Goal: Task Accomplishment & Management: Manage account settings

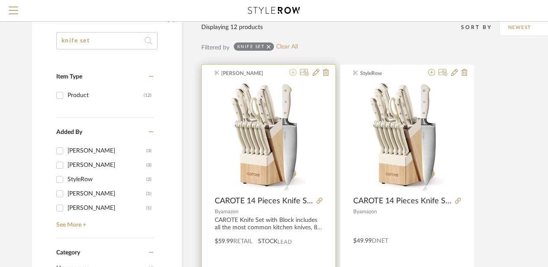
click at [292, 74] on icon at bounding box center [293, 72] width 7 height 7
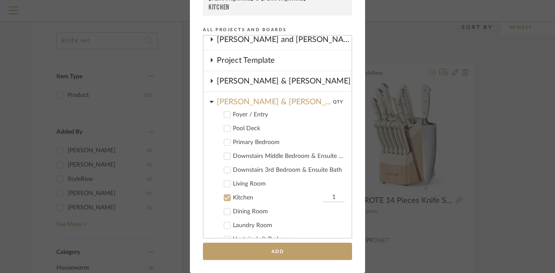
scroll to position [146, 0]
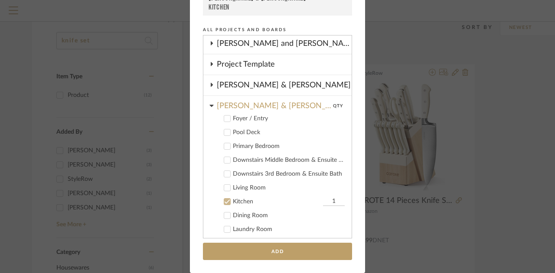
click at [226, 201] on icon at bounding box center [227, 202] width 6 height 6
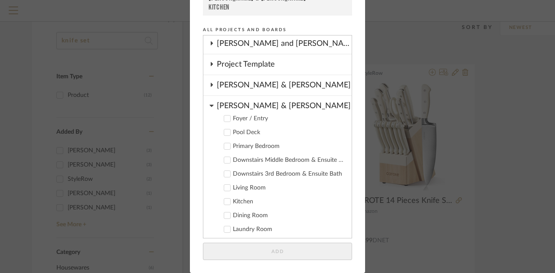
click at [209, 106] on icon at bounding box center [211, 106] width 4 height 2
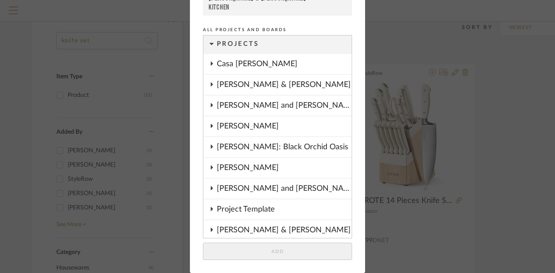
scroll to position [0, 0]
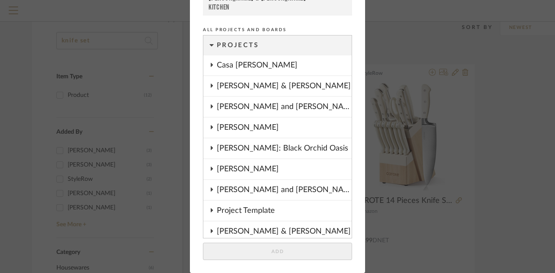
click at [211, 86] on icon at bounding box center [211, 86] width 7 height 4
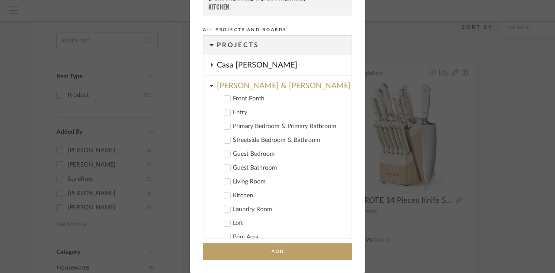
click at [224, 197] on icon at bounding box center [227, 196] width 6 height 4
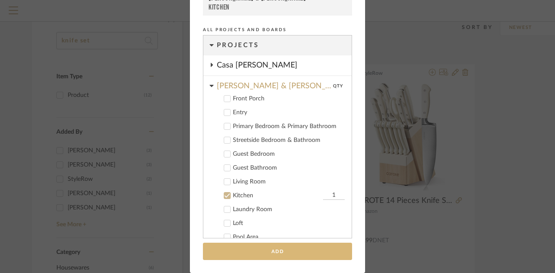
click at [263, 256] on button "Add" at bounding box center [277, 252] width 149 height 18
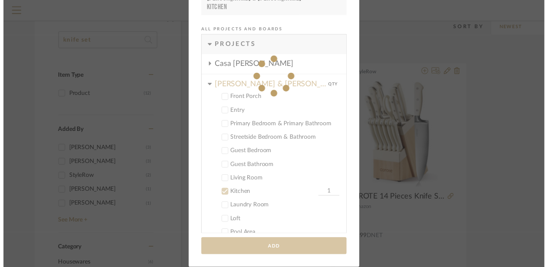
scroll to position [87, 0]
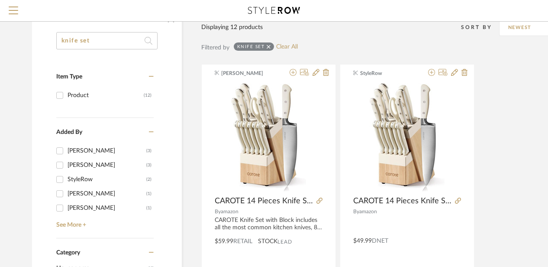
drag, startPoint x: 125, startPoint y: 39, endPoint x: 59, endPoint y: 42, distance: 65.9
click at [59, 42] on input "knife set" at bounding box center [106, 40] width 101 height 17
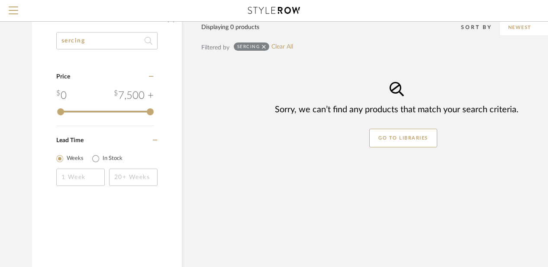
click at [73, 41] on input "sercing" at bounding box center [106, 40] width 101 height 17
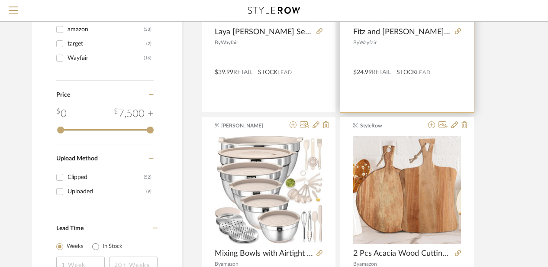
scroll to position [520, 0]
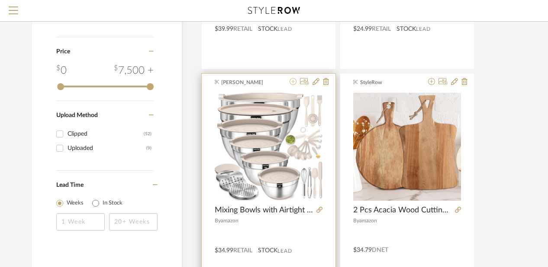
click at [293, 82] on icon at bounding box center [293, 81] width 7 height 7
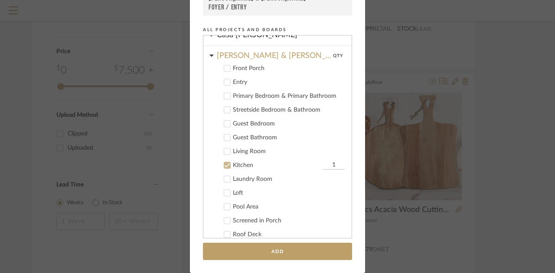
scroll to position [0, 0]
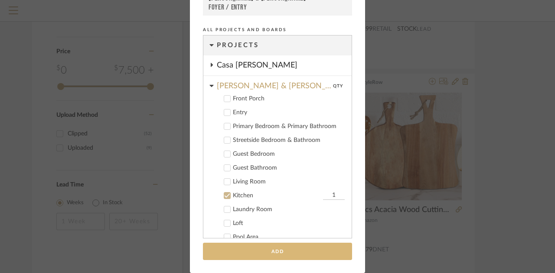
click at [297, 253] on button "Add" at bounding box center [277, 252] width 149 height 18
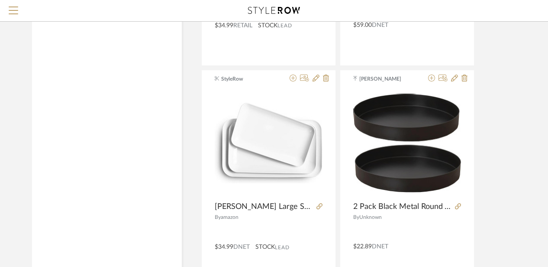
scroll to position [953, 0]
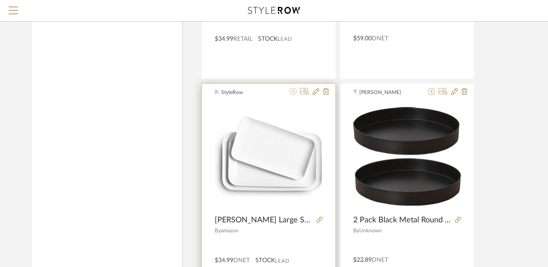
click at [295, 90] on icon at bounding box center [293, 91] width 7 height 7
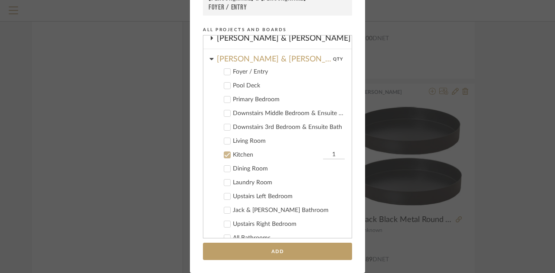
scroll to position [146, 0]
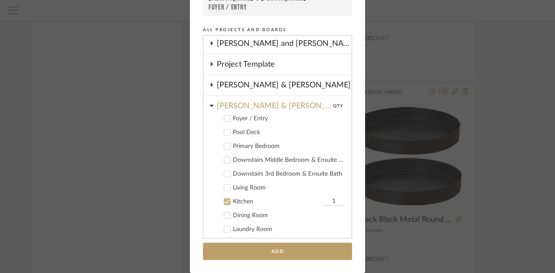
click at [224, 201] on icon at bounding box center [227, 202] width 6 height 4
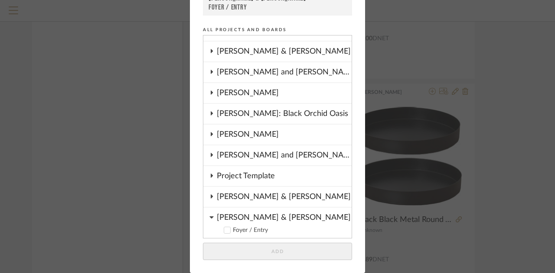
scroll to position [16, 0]
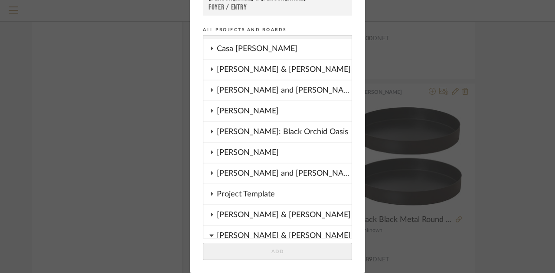
click at [208, 69] on icon at bounding box center [211, 69] width 7 height 4
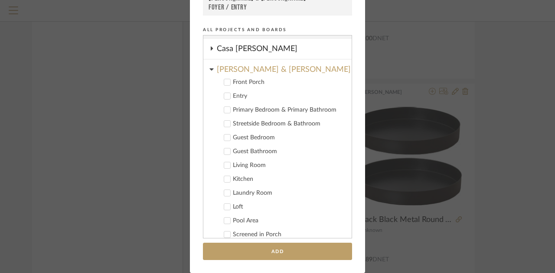
drag, startPoint x: 226, startPoint y: 176, endPoint x: 229, endPoint y: 181, distance: 5.6
click at [226, 177] on icon at bounding box center [227, 179] width 6 height 6
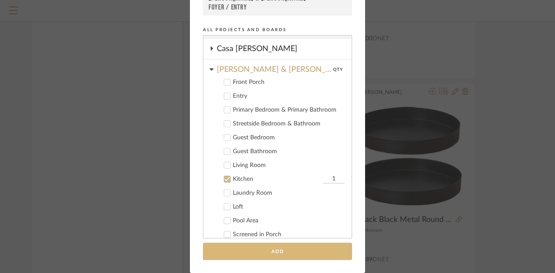
click at [270, 252] on button "Add" at bounding box center [277, 252] width 149 height 18
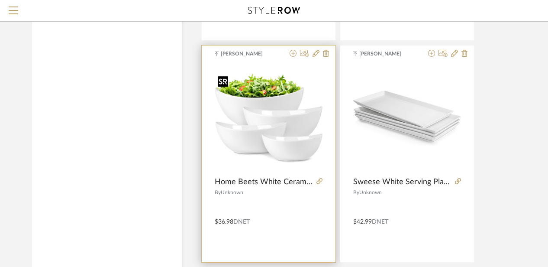
scroll to position [1170, 0]
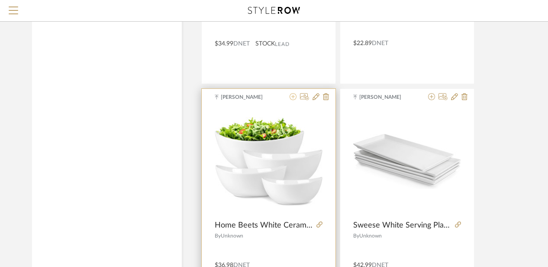
click at [293, 97] on icon at bounding box center [293, 96] width 7 height 7
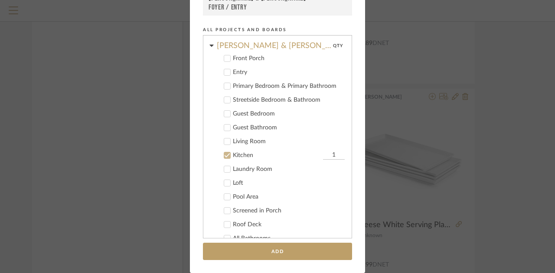
scroll to position [23, 0]
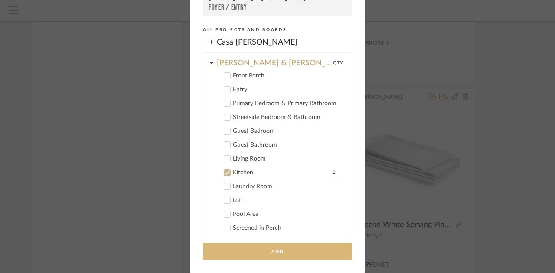
click at [292, 251] on button "Add" at bounding box center [277, 252] width 149 height 18
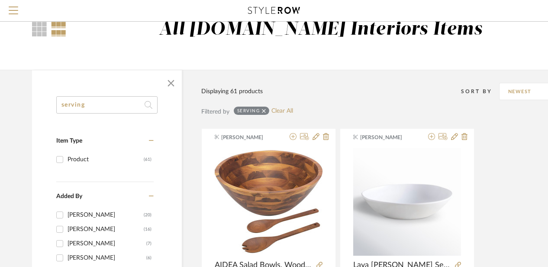
scroll to position [0, 0]
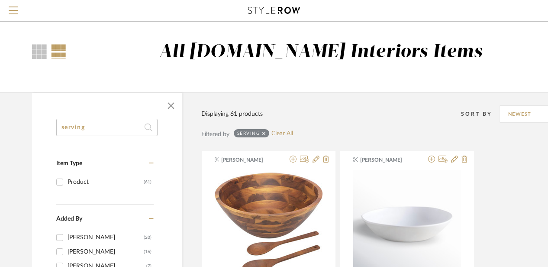
drag, startPoint x: 100, startPoint y: 124, endPoint x: 60, endPoint y: 117, distance: 40.2
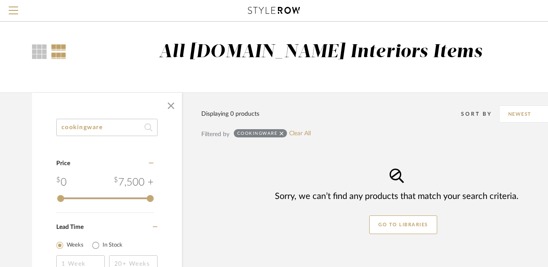
click at [109, 129] on input "cookingware" at bounding box center [106, 127] width 101 height 17
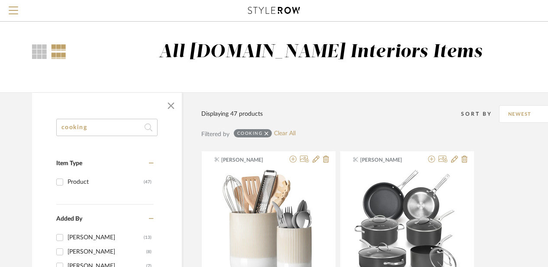
drag, startPoint x: 52, startPoint y: 119, endPoint x: 41, endPoint y: 114, distance: 12.6
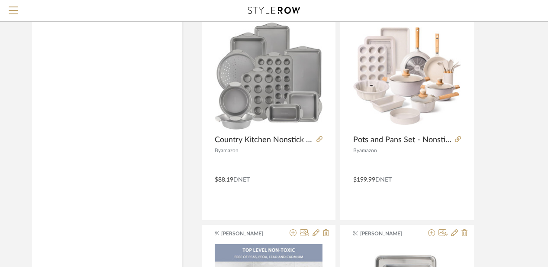
scroll to position [1193, 0]
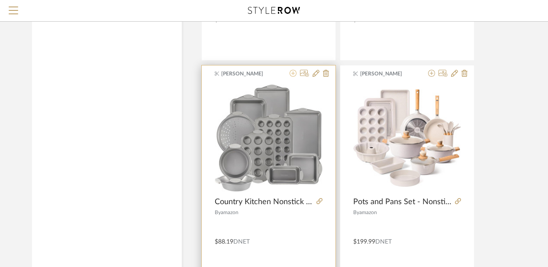
click at [292, 73] on icon at bounding box center [293, 73] width 7 height 7
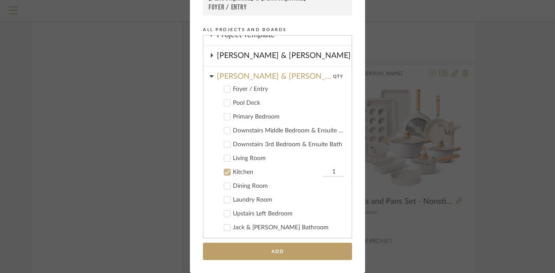
scroll to position [176, 0]
click at [225, 170] on icon at bounding box center [227, 172] width 6 height 6
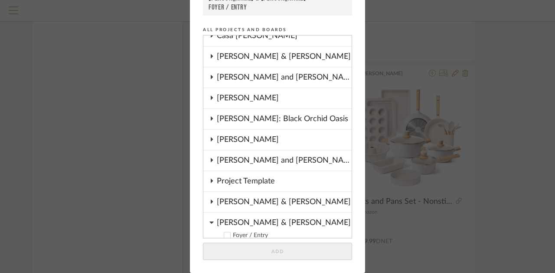
scroll to position [0, 0]
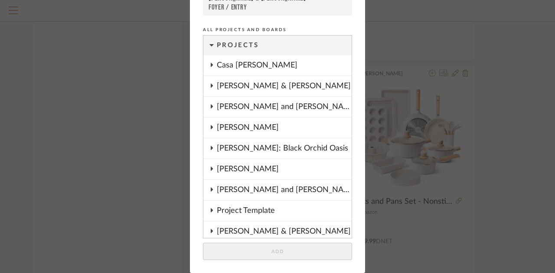
click at [208, 84] on icon at bounding box center [211, 86] width 7 height 4
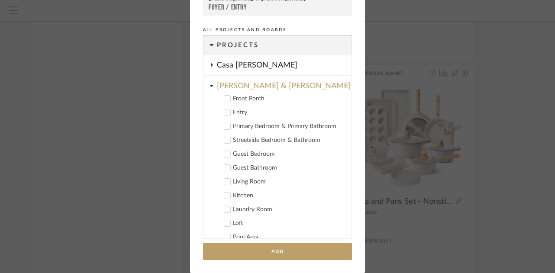
click at [224, 198] on icon at bounding box center [227, 196] width 6 height 6
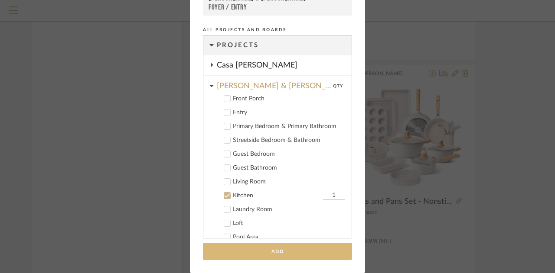
click at [236, 246] on button "Add" at bounding box center [277, 252] width 149 height 18
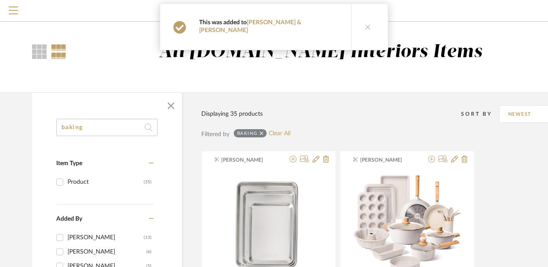
drag, startPoint x: 111, startPoint y: 128, endPoint x: 36, endPoint y: 113, distance: 77.0
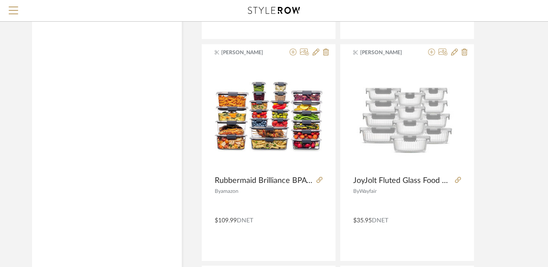
scroll to position [1655, 0]
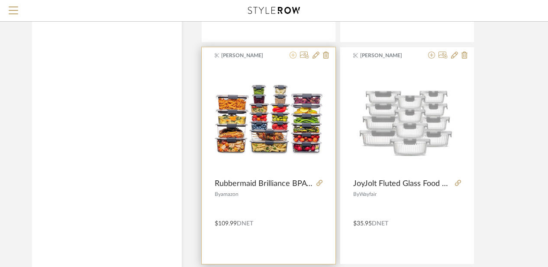
click at [292, 54] on icon at bounding box center [293, 55] width 7 height 7
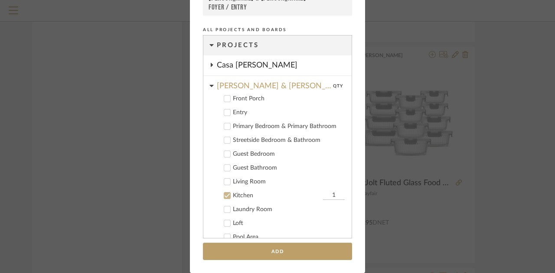
scroll to position [20, 0]
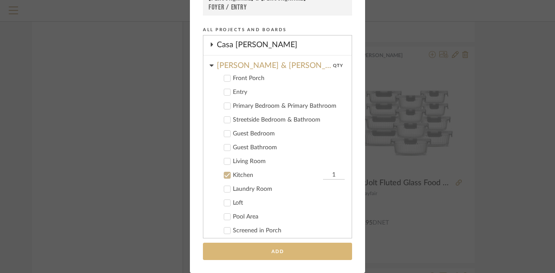
click at [264, 248] on button "Add" at bounding box center [277, 252] width 149 height 18
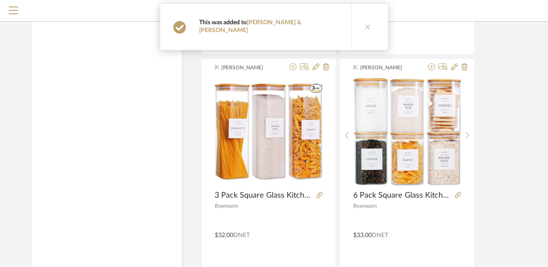
scroll to position [1408, 0]
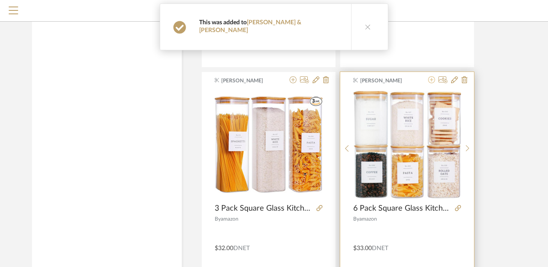
click at [432, 79] on icon at bounding box center [431, 79] width 7 height 7
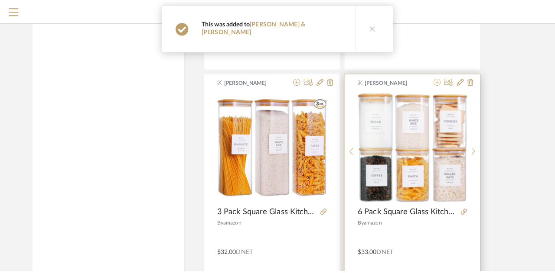
scroll to position [0, 0]
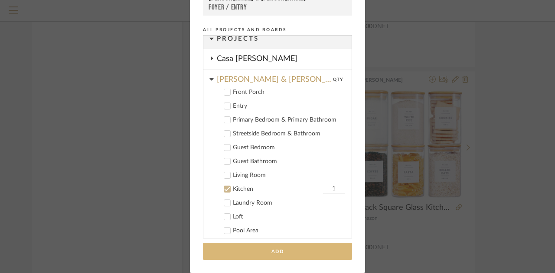
click at [271, 249] on button "Add" at bounding box center [277, 252] width 149 height 18
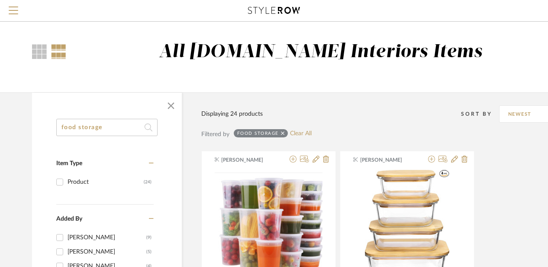
drag, startPoint x: 116, startPoint y: 125, endPoint x: 60, endPoint y: 118, distance: 56.3
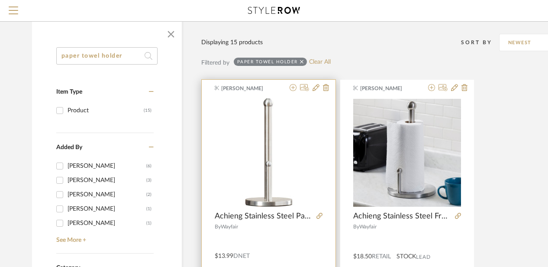
scroll to position [66, 0]
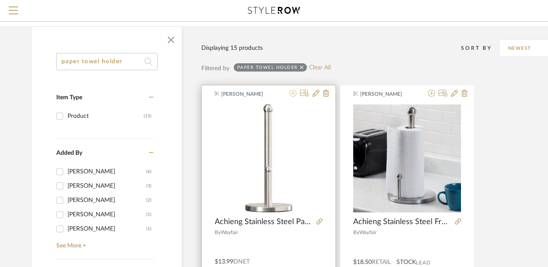
click at [293, 92] on icon at bounding box center [293, 93] width 7 height 7
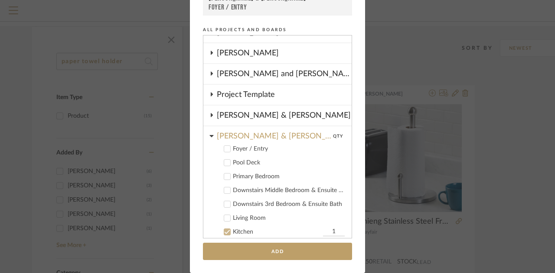
scroll to position [117, 0]
click at [210, 133] on icon at bounding box center [211, 135] width 4 height 7
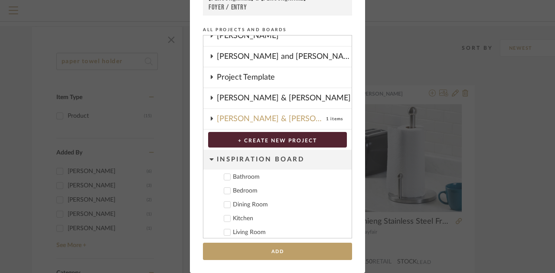
scroll to position [137, 0]
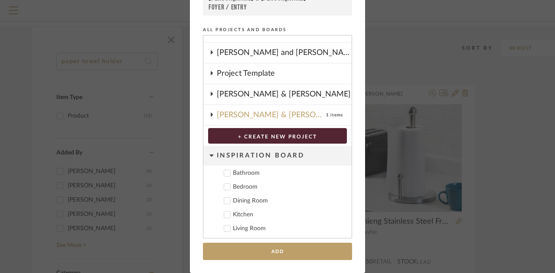
click at [209, 117] on fa-icon at bounding box center [211, 115] width 4 height 7
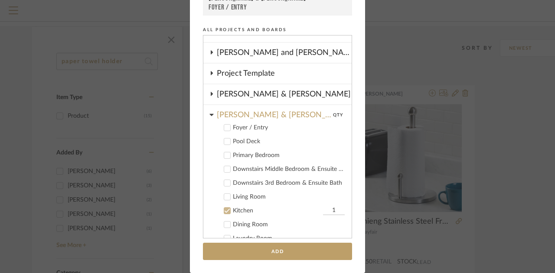
click at [224, 212] on icon at bounding box center [227, 211] width 6 height 4
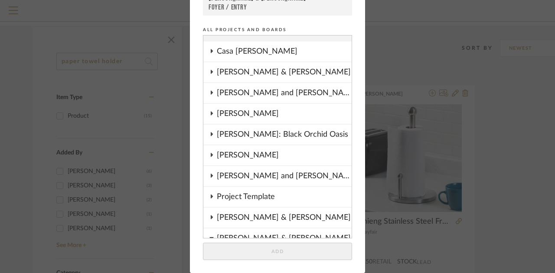
scroll to position [0, 0]
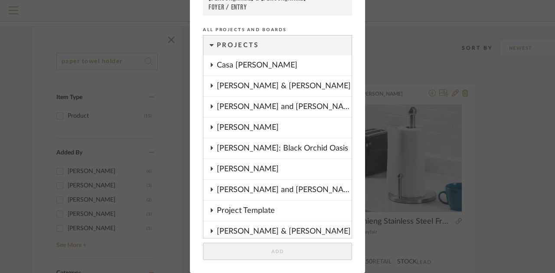
click at [211, 84] on icon at bounding box center [211, 86] width 7 height 4
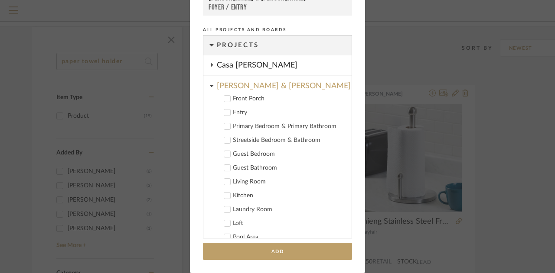
click at [224, 195] on icon at bounding box center [227, 196] width 6 height 6
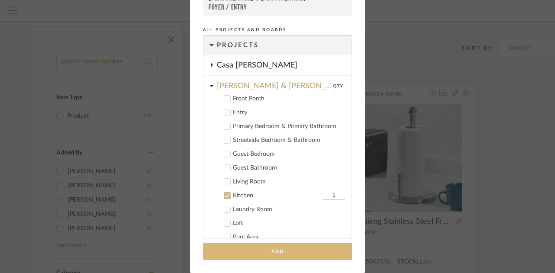
click at [245, 251] on button "Add" at bounding box center [277, 252] width 149 height 18
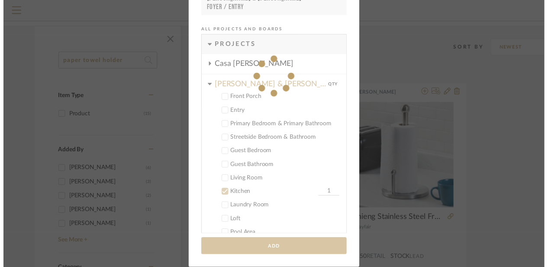
scroll to position [66, 0]
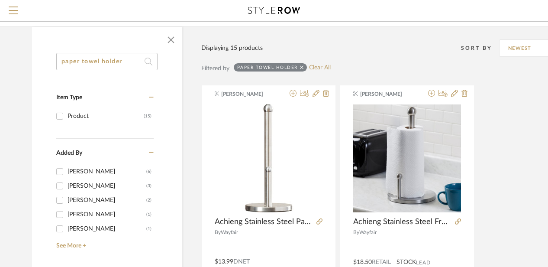
drag, startPoint x: 84, startPoint y: 49, endPoint x: 34, endPoint y: 36, distance: 52.0
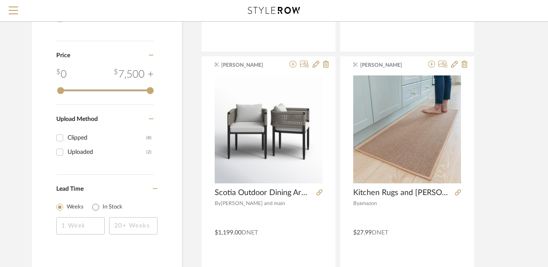
scroll to position [537, 0]
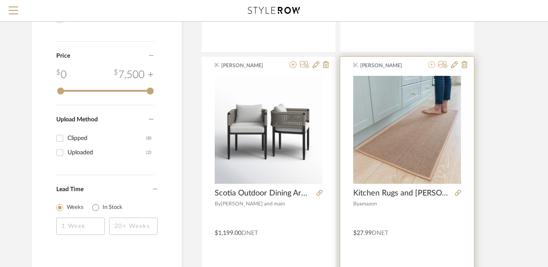
click at [432, 64] on icon at bounding box center [431, 64] width 7 height 7
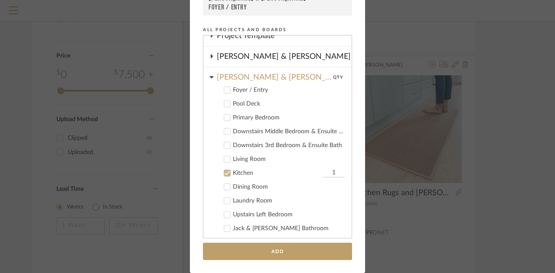
scroll to position [174, 0]
click at [223, 178] on label "Kitchen 1" at bounding box center [280, 174] width 128 height 9
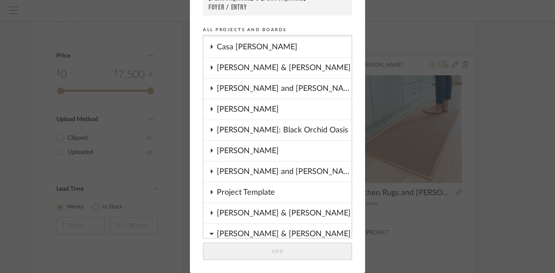
scroll to position [18, 0]
click at [210, 65] on fa-icon at bounding box center [211, 68] width 4 height 7
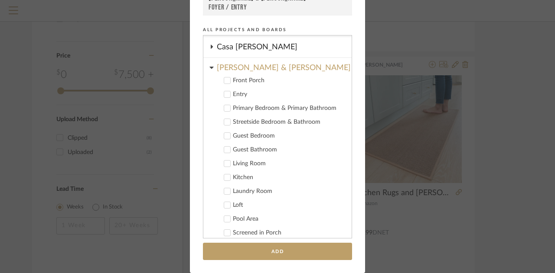
click at [224, 179] on icon at bounding box center [227, 178] width 6 height 4
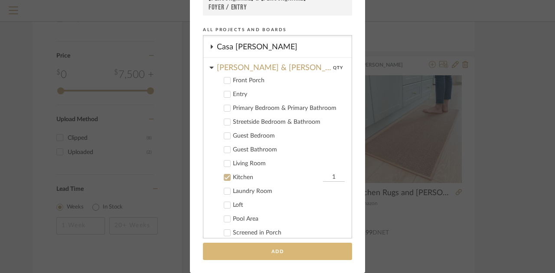
click at [239, 252] on button "Add" at bounding box center [277, 252] width 149 height 18
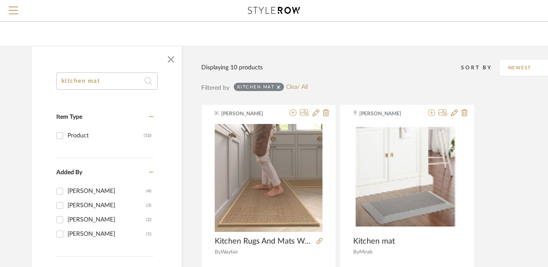
scroll to position [0, 0]
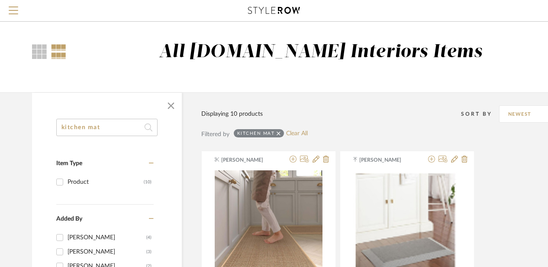
drag, startPoint x: 101, startPoint y: 127, endPoint x: 24, endPoint y: 114, distance: 78.3
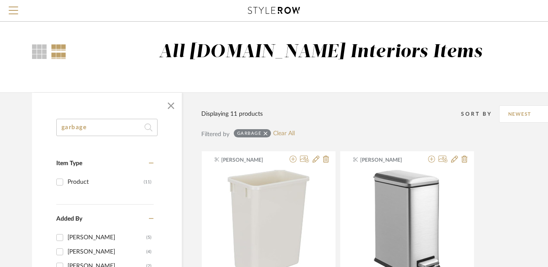
drag, startPoint x: 93, startPoint y: 127, endPoint x: 56, endPoint y: 117, distance: 38.0
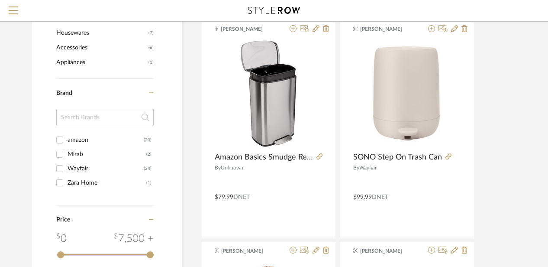
scroll to position [348, 0]
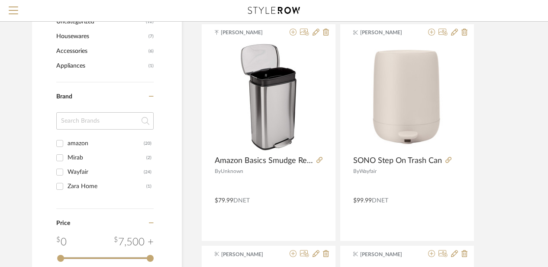
type input "trash"
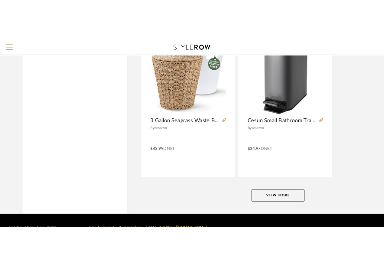
scroll to position [3955, 0]
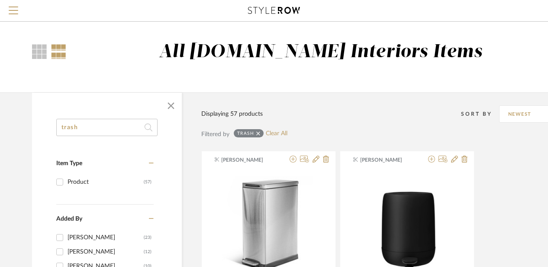
drag, startPoint x: 93, startPoint y: 130, endPoint x: 27, endPoint y: 113, distance: 68.1
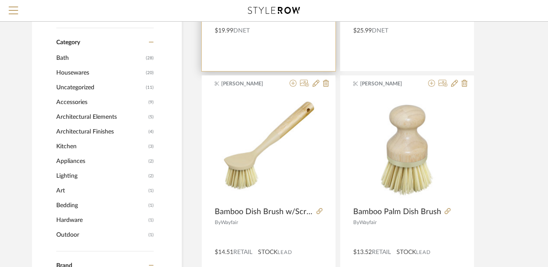
scroll to position [297, 0]
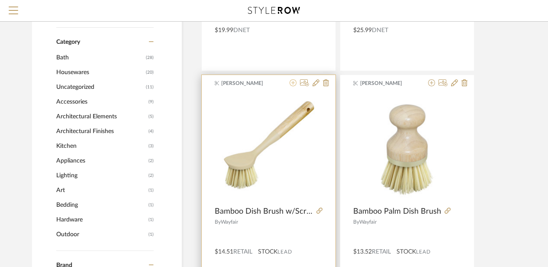
click at [294, 82] on icon at bounding box center [293, 82] width 7 height 7
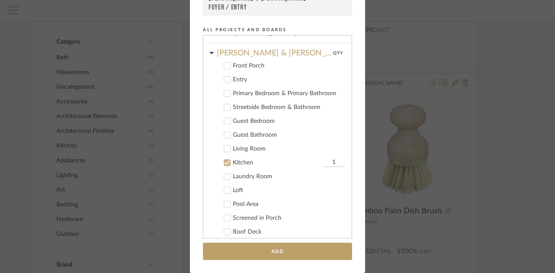
scroll to position [16, 0]
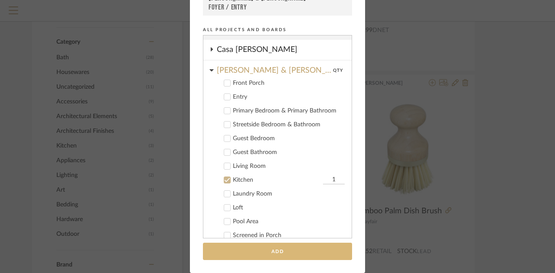
click at [262, 246] on button "Add" at bounding box center [277, 252] width 149 height 18
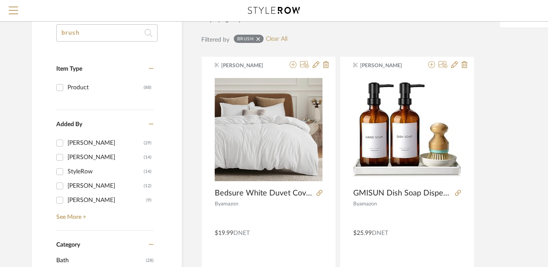
scroll to position [0, 0]
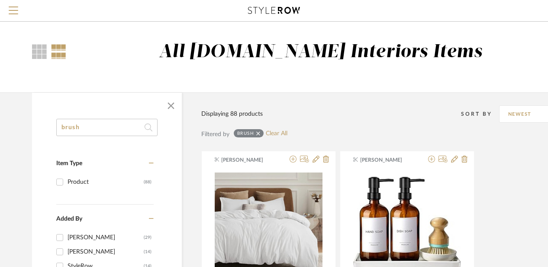
drag, startPoint x: 101, startPoint y: 127, endPoint x: 53, endPoint y: 118, distance: 48.1
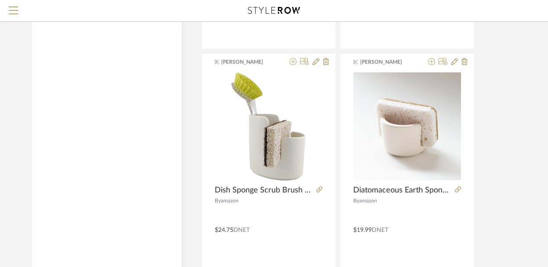
scroll to position [763, 0]
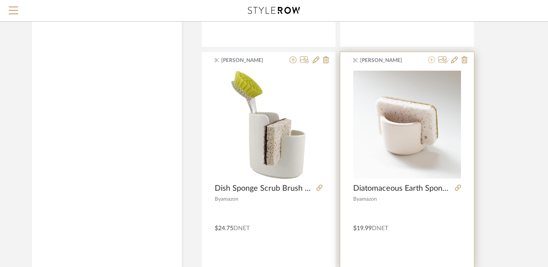
click at [431, 58] on icon at bounding box center [431, 59] width 7 height 7
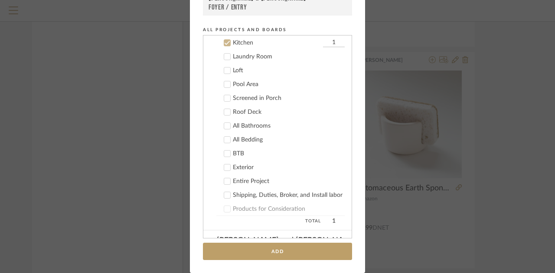
scroll to position [25, 0]
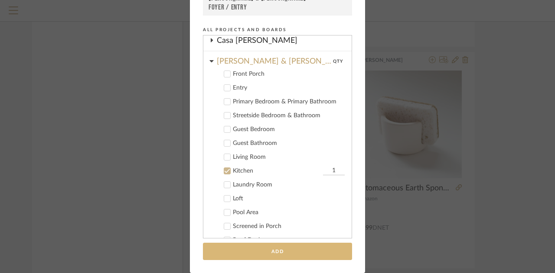
click at [249, 252] on button "Add" at bounding box center [277, 252] width 149 height 18
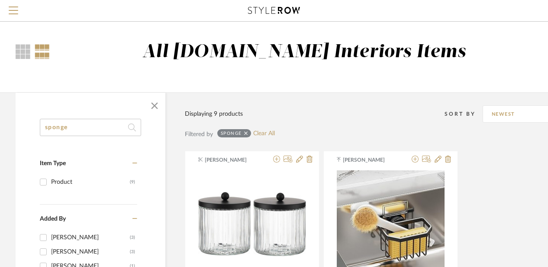
scroll to position [0, 0]
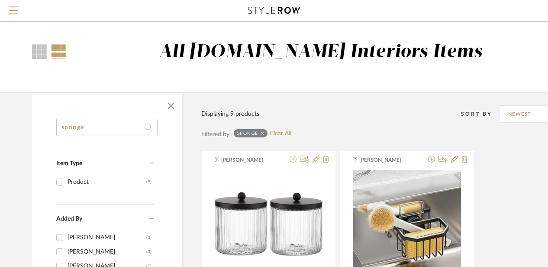
drag, startPoint x: 95, startPoint y: 124, endPoint x: 50, endPoint y: 121, distance: 44.7
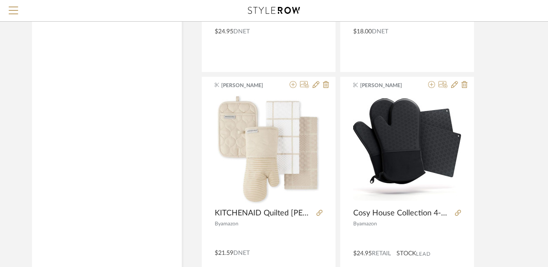
scroll to position [1428, 0]
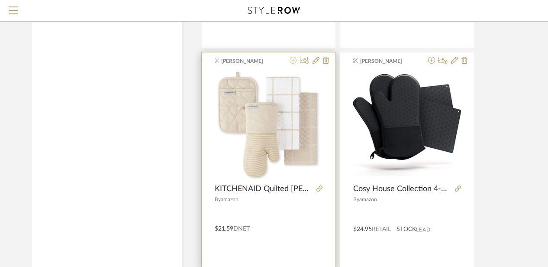
click at [294, 57] on icon at bounding box center [293, 60] width 7 height 7
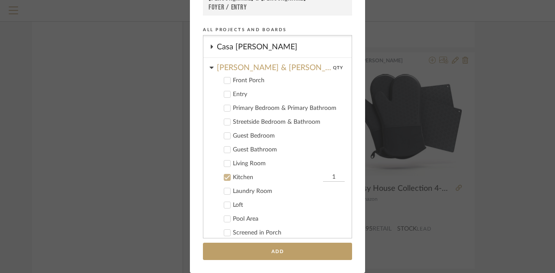
scroll to position [18, 0]
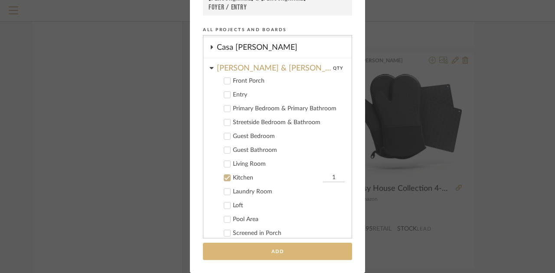
click at [250, 246] on button "Add" at bounding box center [277, 252] width 149 height 18
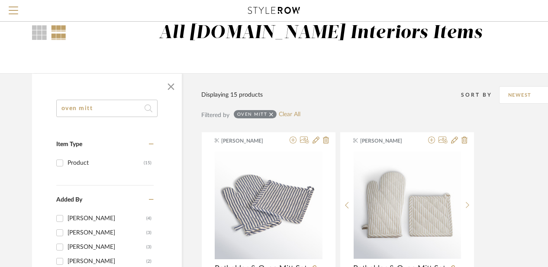
scroll to position [0, 0]
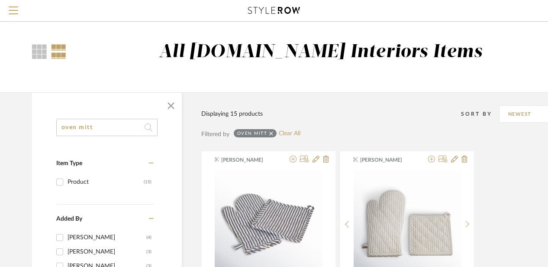
drag, startPoint x: 100, startPoint y: 127, endPoint x: 27, endPoint y: 115, distance: 73.8
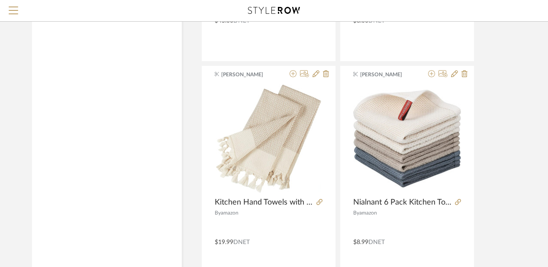
scroll to position [970, 0]
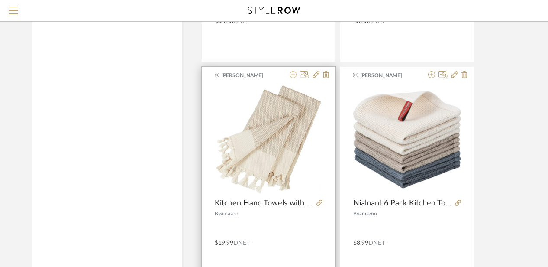
click at [293, 75] on icon at bounding box center [293, 74] width 7 height 7
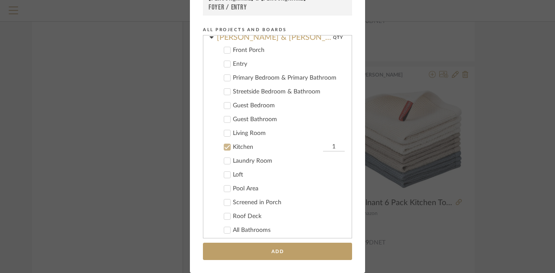
scroll to position [32, 0]
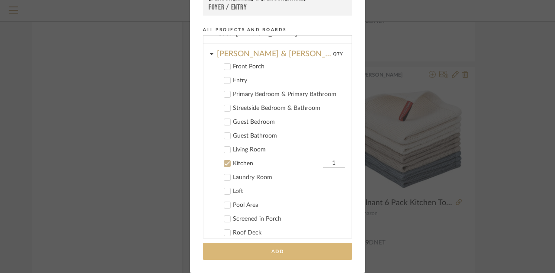
click at [261, 250] on button "Add" at bounding box center [277, 252] width 149 height 18
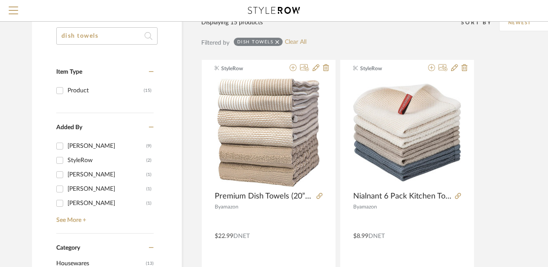
scroll to position [0, 0]
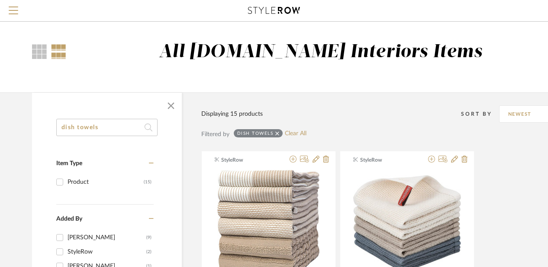
drag, startPoint x: 107, startPoint y: 124, endPoint x: 37, endPoint y: 113, distance: 70.2
type input "salt and pepper grinder"
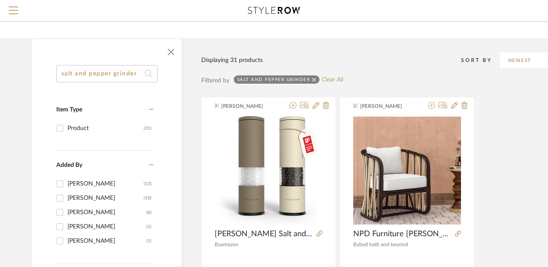
scroll to position [54, 0]
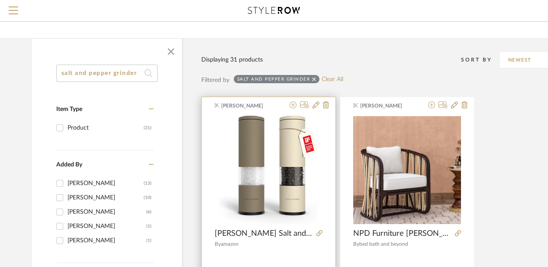
click at [297, 104] on div at bounding box center [307, 105] width 43 height 8
click at [293, 104] on icon at bounding box center [293, 104] width 7 height 7
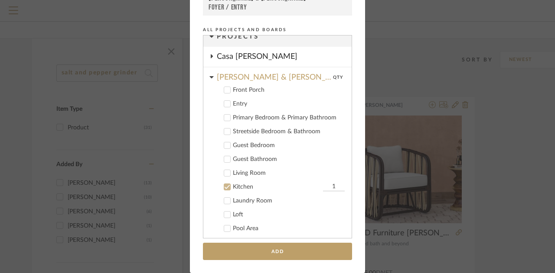
scroll to position [6, 0]
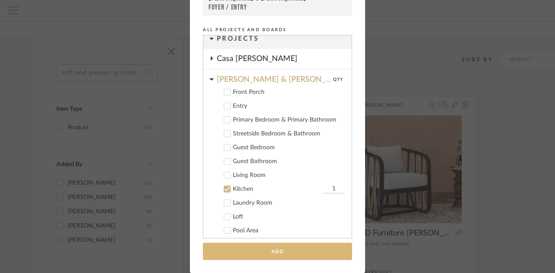
click at [265, 248] on button "Add" at bounding box center [277, 252] width 149 height 18
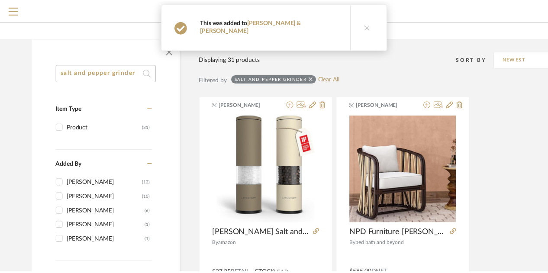
scroll to position [54, 0]
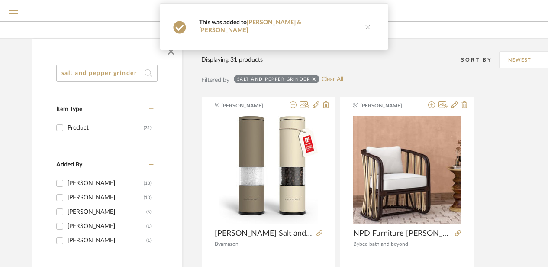
click at [14, 11] on span "Menu" at bounding box center [14, 12] width 10 height 13
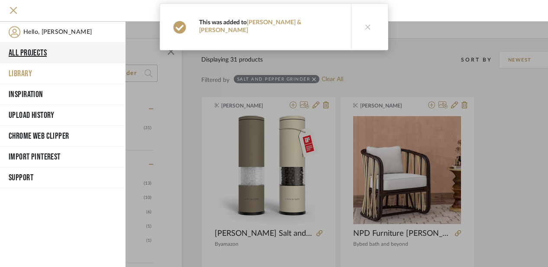
click at [36, 50] on button "All Projects" at bounding box center [63, 52] width 126 height 21
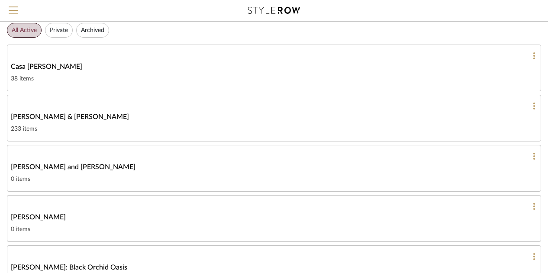
click at [57, 116] on span "[PERSON_NAME] & [PERSON_NAME]" at bounding box center [70, 117] width 118 height 10
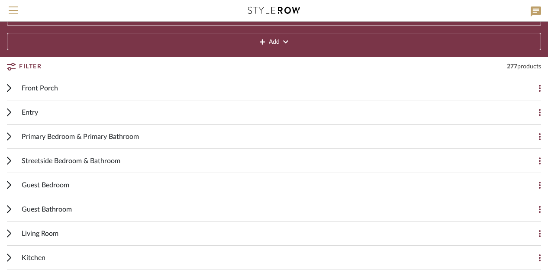
scroll to position [66, 0]
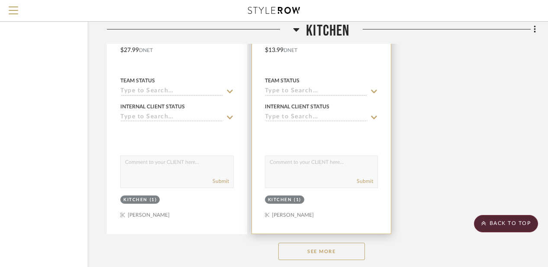
scroll to position [1383, 75]
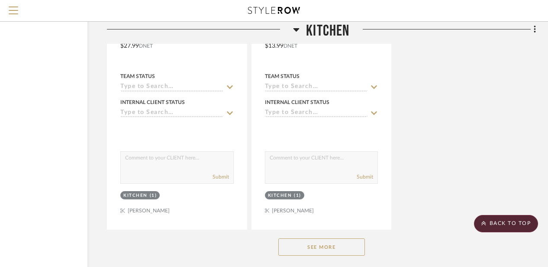
click at [307, 240] on button "See More" at bounding box center [322, 246] width 87 height 17
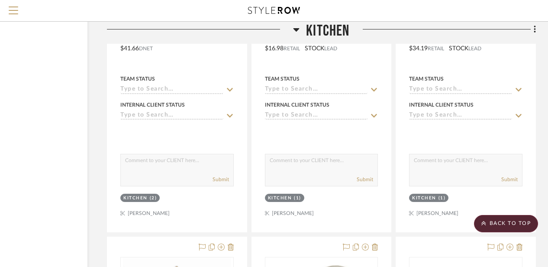
scroll to position [3319, 75]
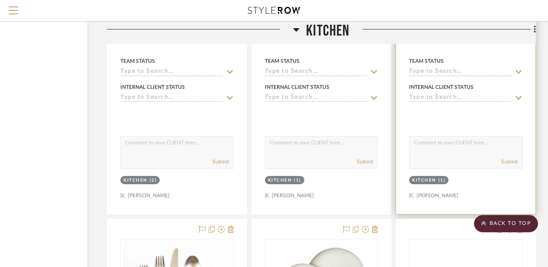
click at [417, 182] on div "Kitchen" at bounding box center [424, 180] width 24 height 6
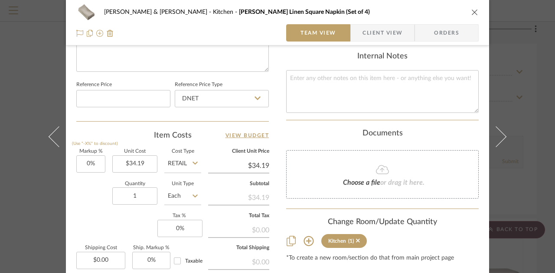
scroll to position [446, 0]
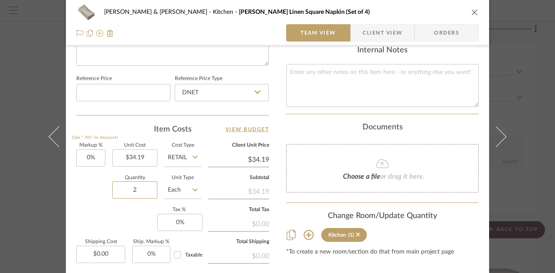
type input "2"
click at [94, 185] on div "Quantity 2 Unit Type Each" at bounding box center [138, 191] width 125 height 31
click at [471, 12] on icon "close" at bounding box center [474, 12] width 7 height 7
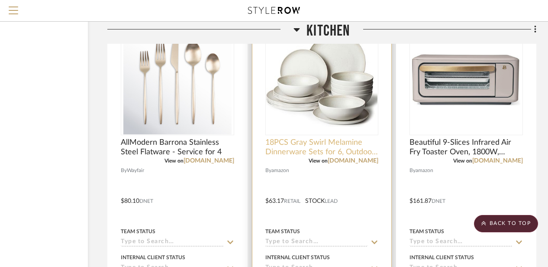
scroll to position [3531, 75]
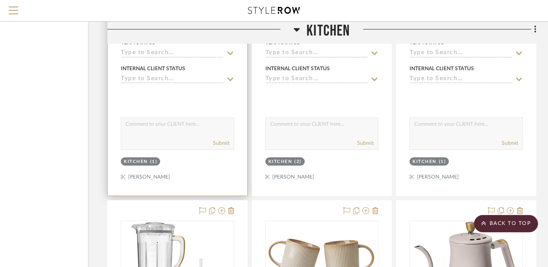
click at [150, 163] on div "(1)" at bounding box center [153, 162] width 7 height 6
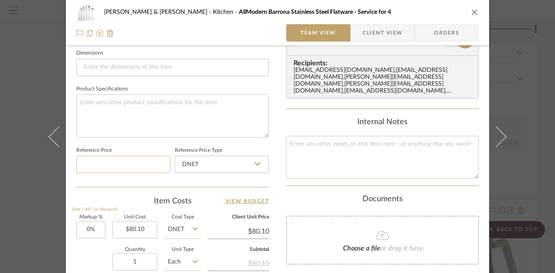
scroll to position [375, 0]
type input "2"
click at [77, 247] on div "Quantity 2 Unit Type Each" at bounding box center [138, 262] width 125 height 31
click at [471, 10] on icon "close" at bounding box center [474, 12] width 7 height 7
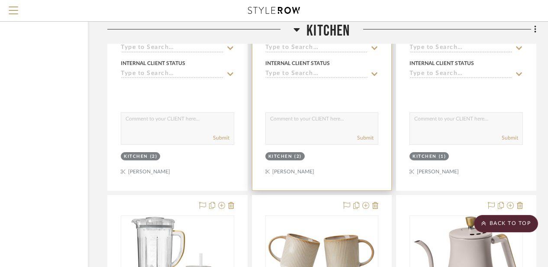
scroll to position [3729, 75]
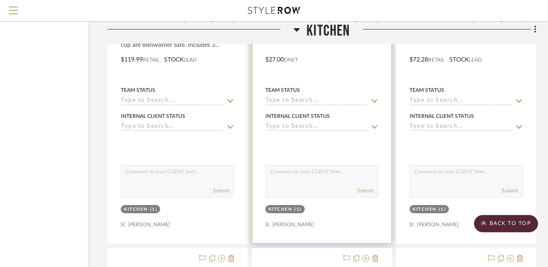
click at [289, 212] on div "Kitchen" at bounding box center [281, 209] width 24 height 6
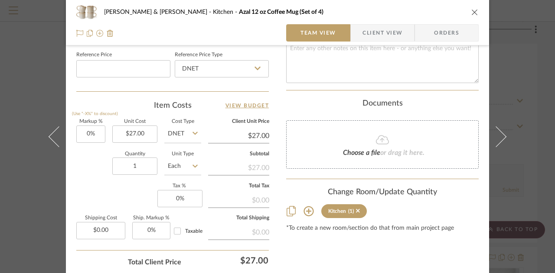
scroll to position [489, 0]
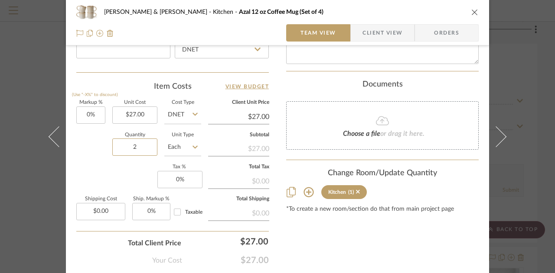
type input "2"
click at [95, 153] on div "Quantity 2 Unit Type Each" at bounding box center [138, 148] width 125 height 31
click at [471, 9] on icon "close" at bounding box center [474, 12] width 7 height 7
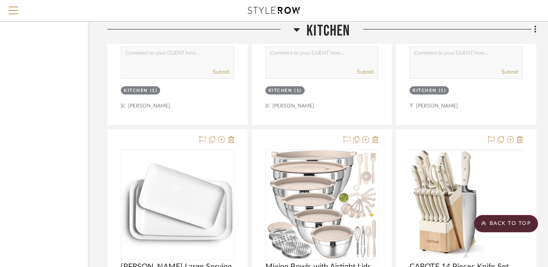
scroll to position [1871, 75]
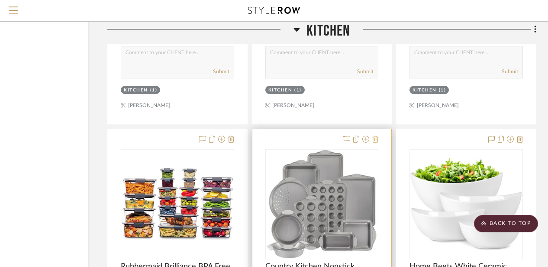
click at [375, 139] on icon at bounding box center [376, 139] width 6 height 7
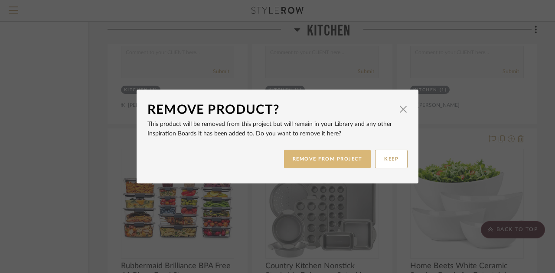
click at [336, 158] on button "REMOVE FROM PROJECT" at bounding box center [327, 159] width 87 height 19
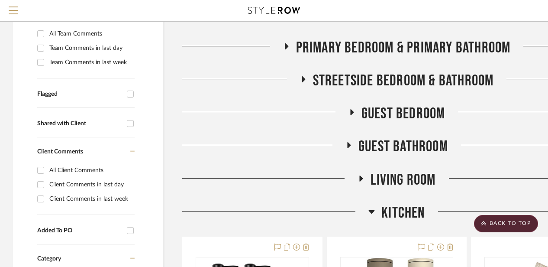
scroll to position [0, 0]
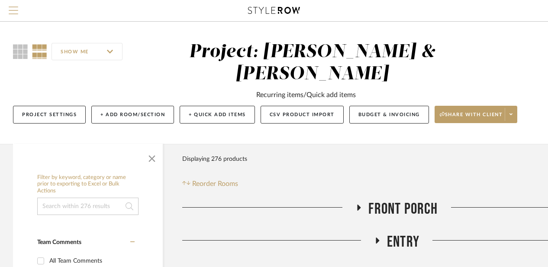
click at [13, 7] on span "Menu" at bounding box center [14, 6] width 10 height 1
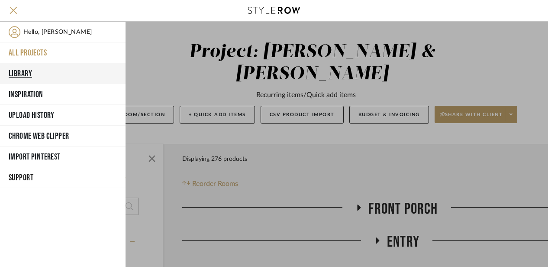
click at [37, 68] on button "Library" at bounding box center [63, 73] width 126 height 21
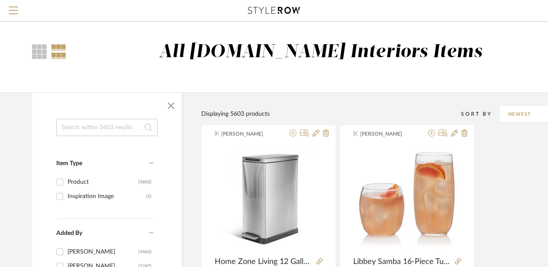
click at [72, 128] on input at bounding box center [106, 127] width 101 height 17
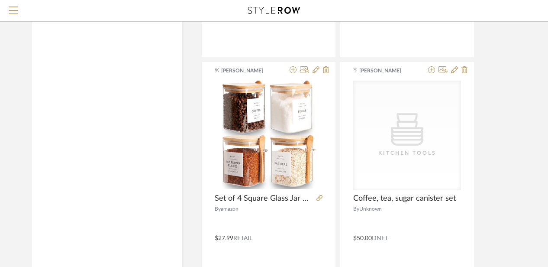
scroll to position [1862, 0]
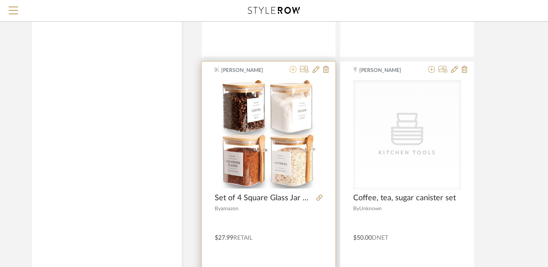
click at [294, 68] on icon at bounding box center [293, 69] width 7 height 7
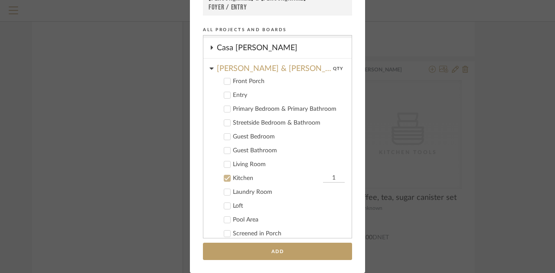
scroll to position [10, 0]
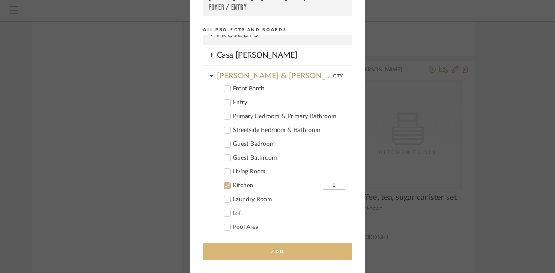
click at [275, 249] on button "Add" at bounding box center [277, 252] width 149 height 18
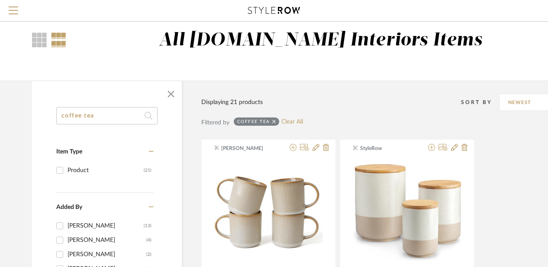
scroll to position [0, 0]
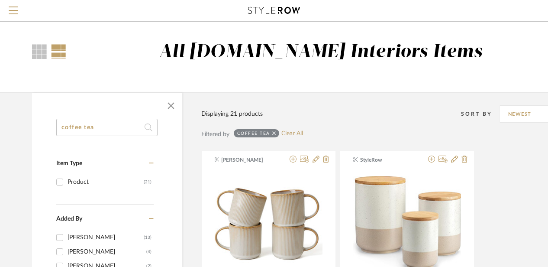
drag, startPoint x: 114, startPoint y: 126, endPoint x: 51, endPoint y: 110, distance: 64.3
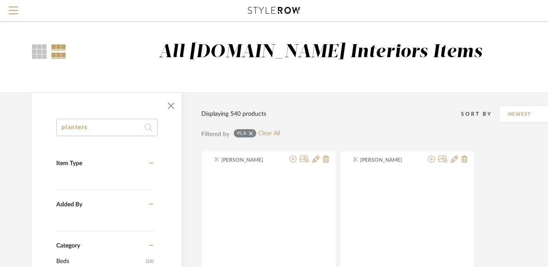
type input "planters"
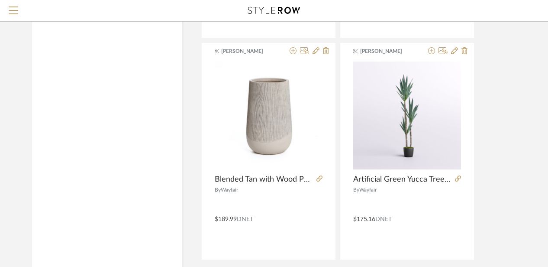
scroll to position [3955, 0]
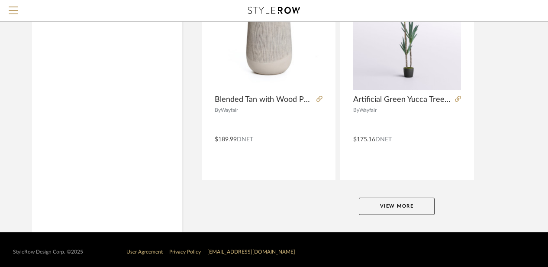
click at [380, 205] on button "View More" at bounding box center [397, 206] width 76 height 17
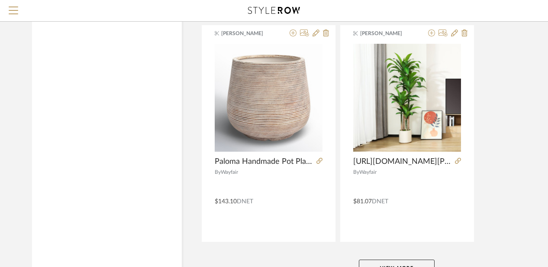
scroll to position [7938, 0]
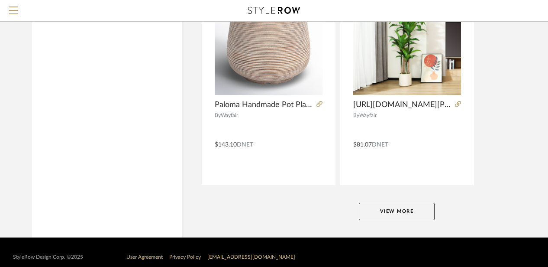
click at [398, 203] on button "View More" at bounding box center [397, 211] width 76 height 17
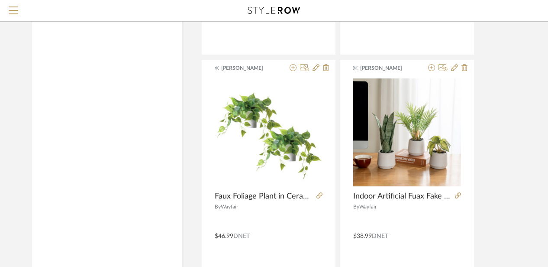
scroll to position [11922, 0]
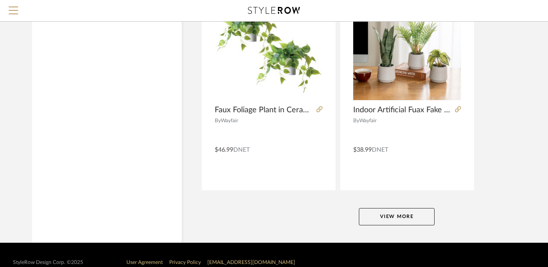
click at [398, 208] on button "View More" at bounding box center [397, 216] width 76 height 17
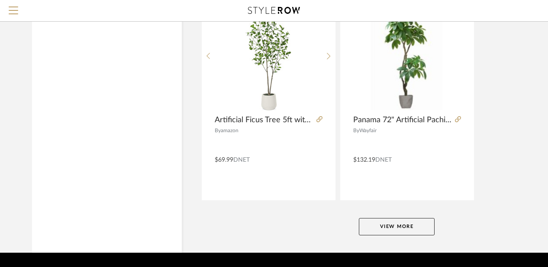
scroll to position [15899, 0]
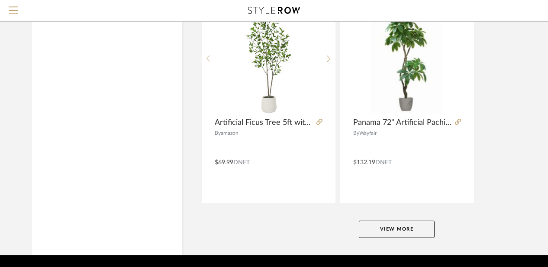
click at [360, 221] on button "View More" at bounding box center [397, 229] width 76 height 17
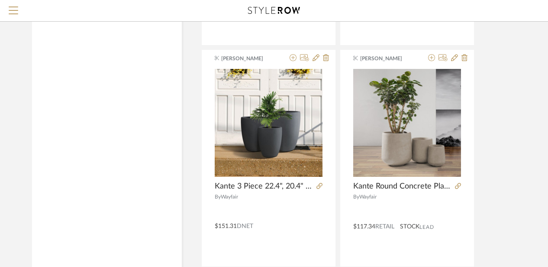
scroll to position [16504, 0]
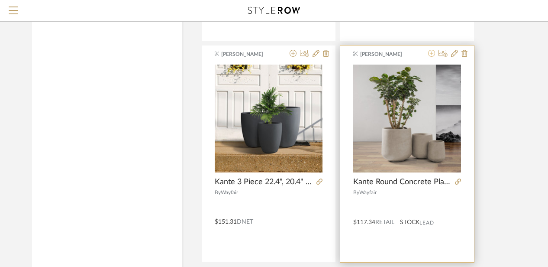
click at [432, 50] on icon at bounding box center [431, 53] width 7 height 7
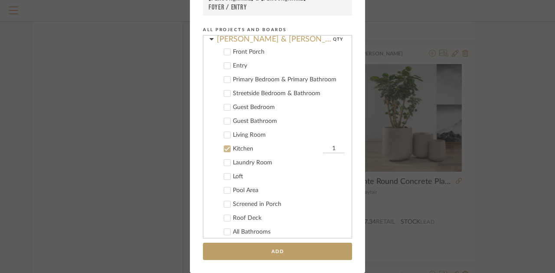
scroll to position [49, 0]
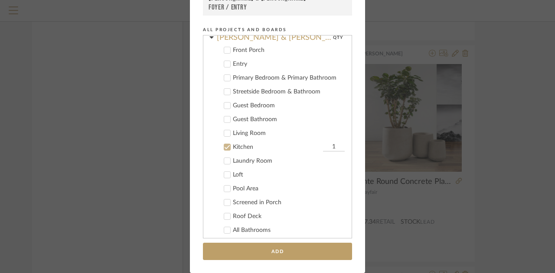
click at [224, 149] on icon at bounding box center [227, 148] width 6 height 4
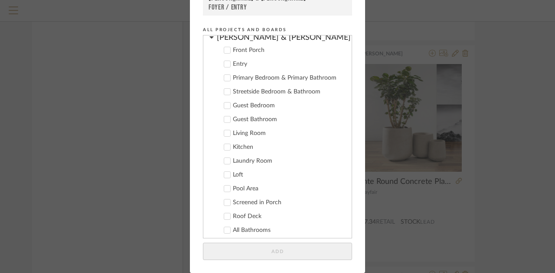
click at [224, 204] on icon at bounding box center [227, 203] width 6 height 6
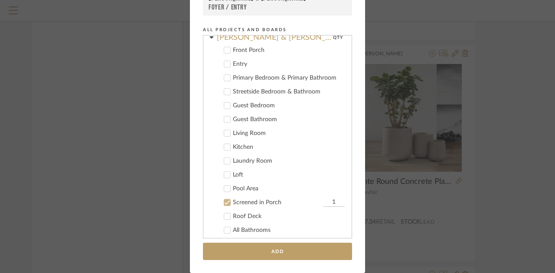
click at [224, 217] on icon at bounding box center [227, 217] width 6 height 6
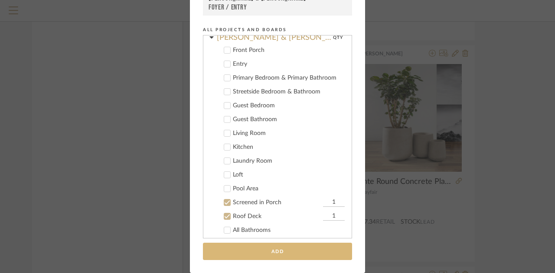
click at [264, 249] on button "Add" at bounding box center [277, 252] width 149 height 18
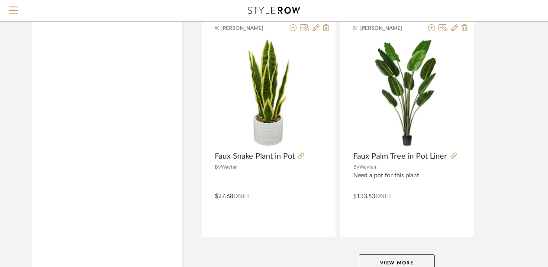
scroll to position [19890, 0]
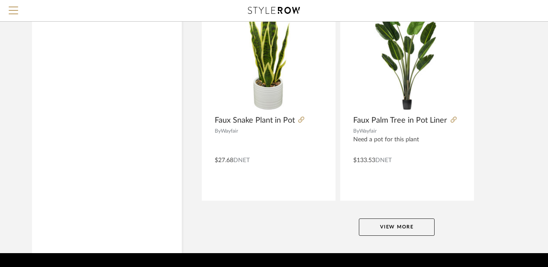
click at [376, 218] on button "View More" at bounding box center [397, 226] width 76 height 17
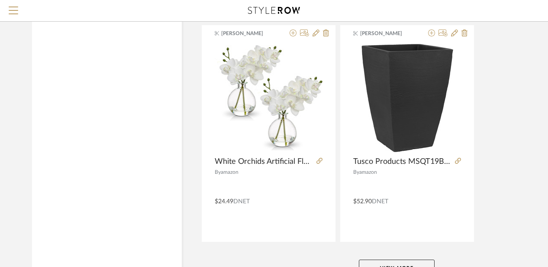
scroll to position [23873, 0]
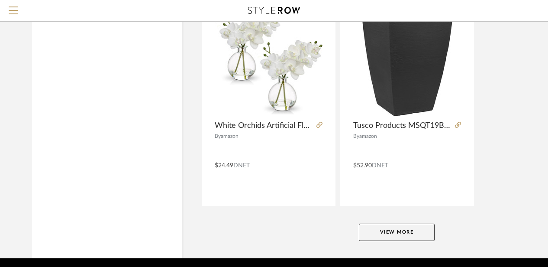
click at [380, 224] on button "View More" at bounding box center [397, 232] width 76 height 17
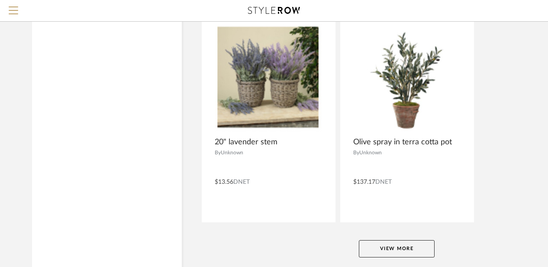
scroll to position [27846, 0]
click at [400, 240] on button "View More" at bounding box center [397, 248] width 76 height 17
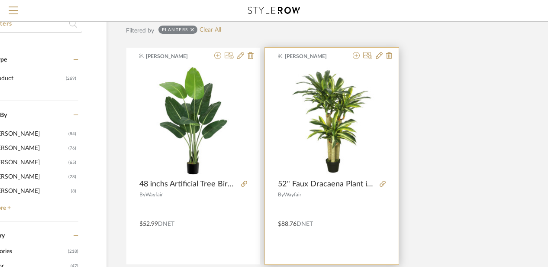
scroll to position [103, 75]
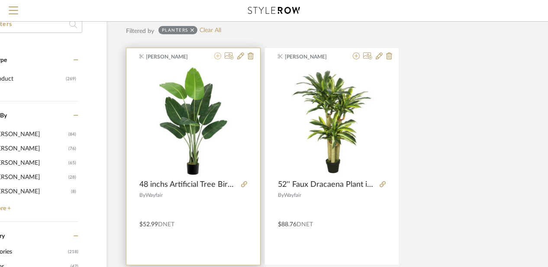
click at [219, 56] on icon at bounding box center [217, 55] width 7 height 7
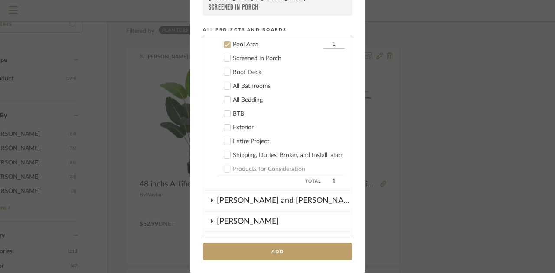
scroll to position [195, 0]
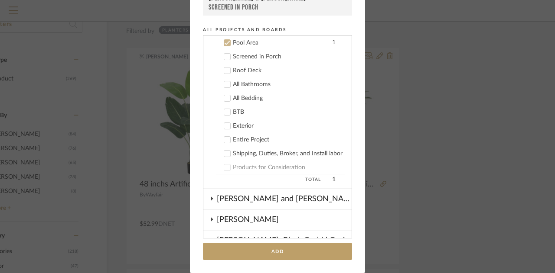
click at [225, 43] on icon at bounding box center [227, 43] width 6 height 6
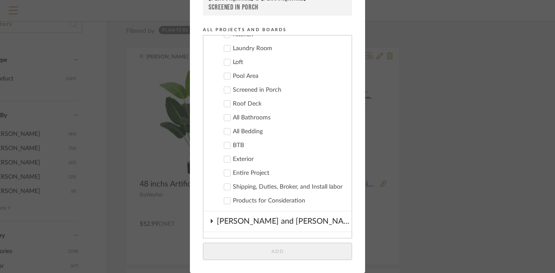
scroll to position [148, 0]
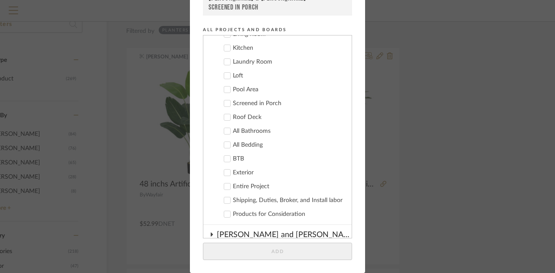
click at [225, 91] on icon at bounding box center [227, 90] width 6 height 6
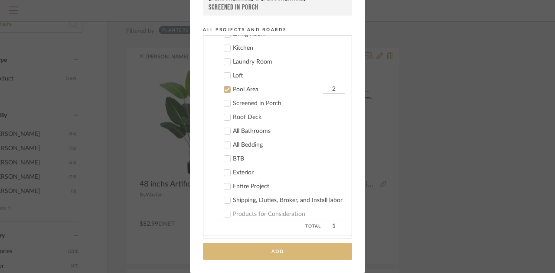
type input "2"
click at [279, 255] on button "Add" at bounding box center [277, 252] width 149 height 18
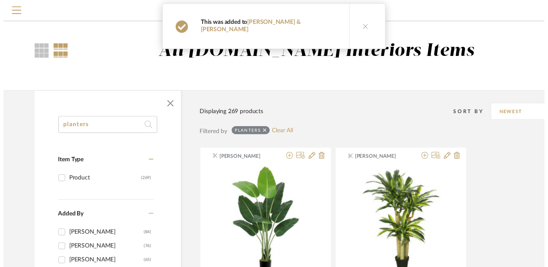
scroll to position [103, 75]
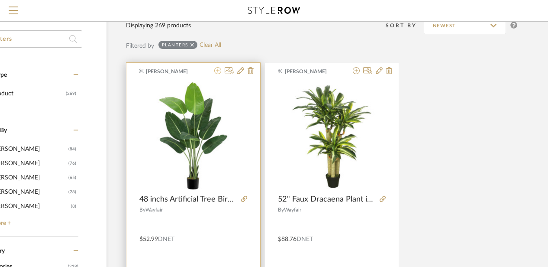
click at [216, 70] on icon at bounding box center [217, 70] width 7 height 7
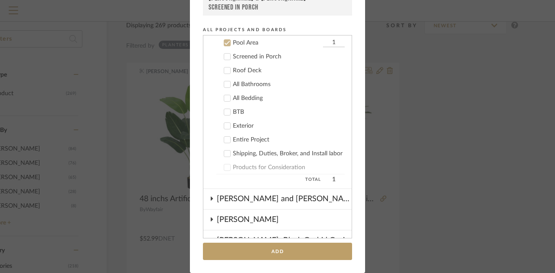
scroll to position [186, 0]
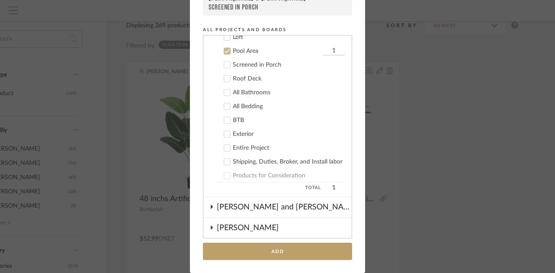
click at [224, 51] on icon at bounding box center [227, 51] width 6 height 4
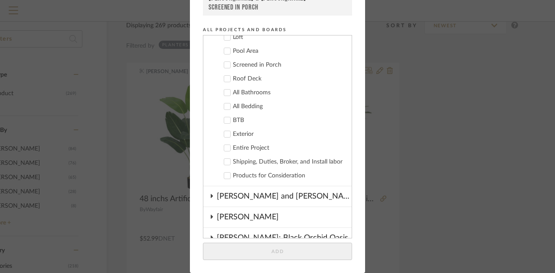
click at [223, 69] on label "Screened in Porch" at bounding box center [280, 65] width 128 height 9
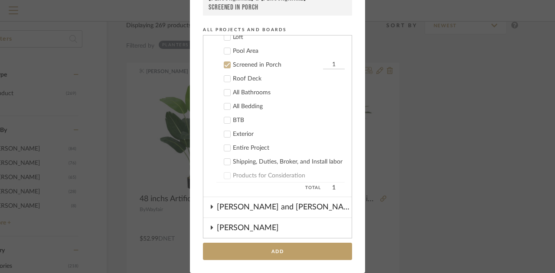
click at [224, 77] on icon at bounding box center [227, 79] width 6 height 6
type input "2"
click at [330, 77] on input "1" at bounding box center [334, 79] width 22 height 9
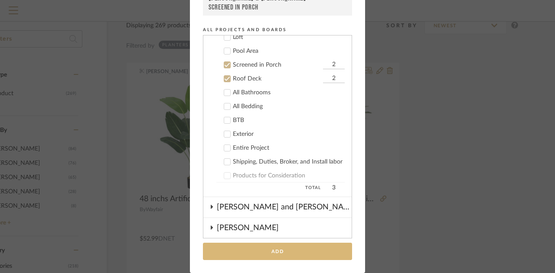
type input "2"
click at [280, 249] on button "Add" at bounding box center [277, 252] width 149 height 18
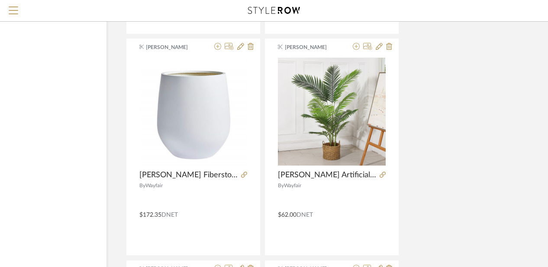
scroll to position [1430, 75]
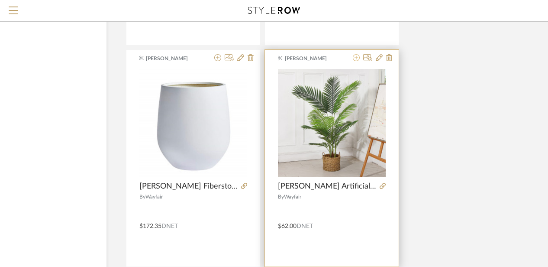
click at [356, 55] on icon at bounding box center [356, 57] width 7 height 7
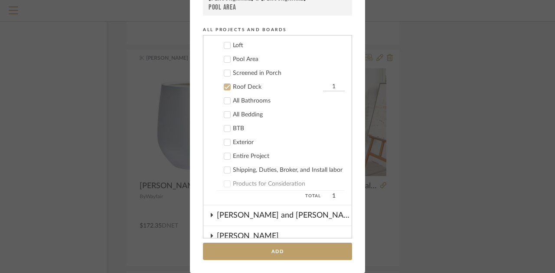
scroll to position [178, 0]
click at [224, 70] on div at bounding box center [227, 73] width 7 height 7
click at [320, 67] on cdk-nested-tree-node "Screened in Porch 1" at bounding box center [273, 73] width 141 height 14
click at [321, 68] on cdk-nested-tree-node "Screened in Porch 1" at bounding box center [273, 73] width 141 height 14
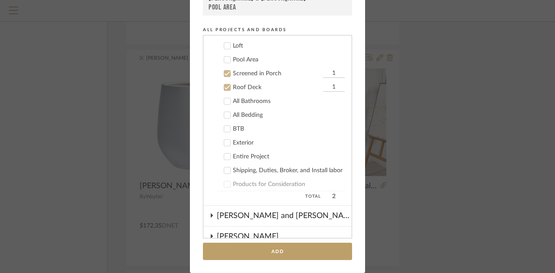
click at [326, 73] on input "1" at bounding box center [334, 73] width 22 height 9
type input "2"
click at [326, 88] on input "1" at bounding box center [334, 87] width 22 height 9
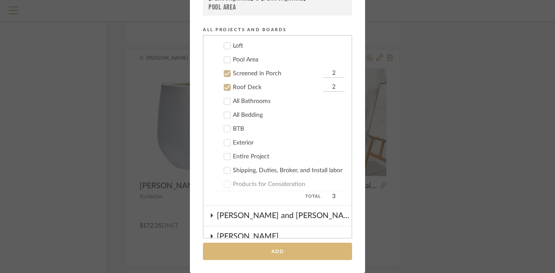
type input "2"
click at [290, 247] on button "Add" at bounding box center [277, 252] width 149 height 18
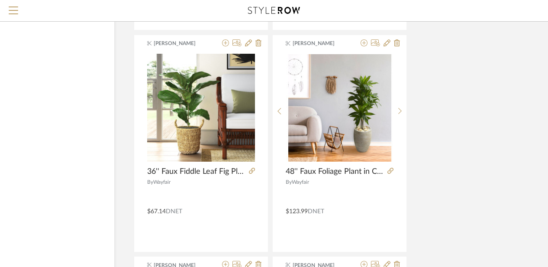
scroll to position [21507, 68]
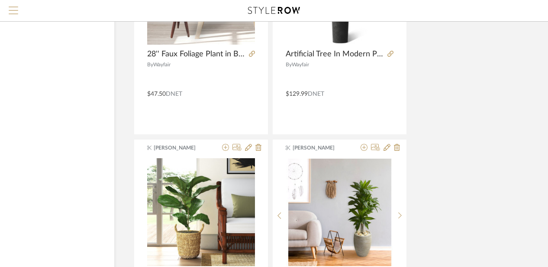
click at [7, 6] on button "Menu" at bounding box center [13, 10] width 27 height 21
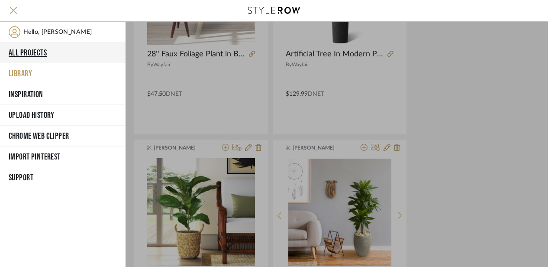
click at [35, 49] on button "All Projects" at bounding box center [63, 52] width 126 height 21
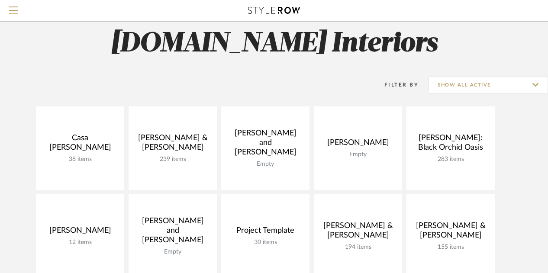
scroll to position [10, 0]
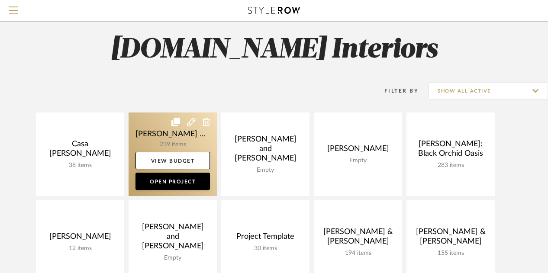
click at [174, 135] on link at bounding box center [173, 155] width 88 height 84
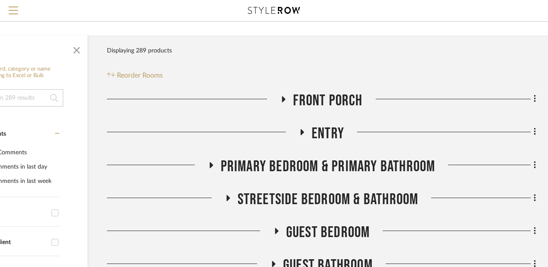
scroll to position [125, 75]
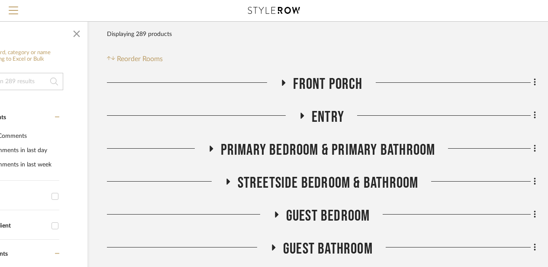
click at [286, 84] on icon at bounding box center [284, 82] width 10 height 6
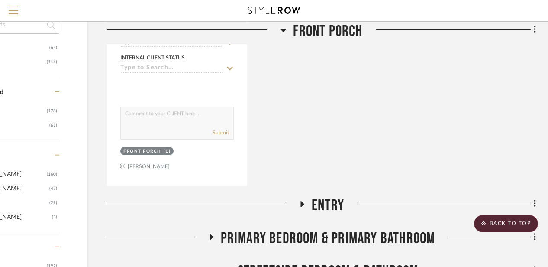
scroll to position [827, 75]
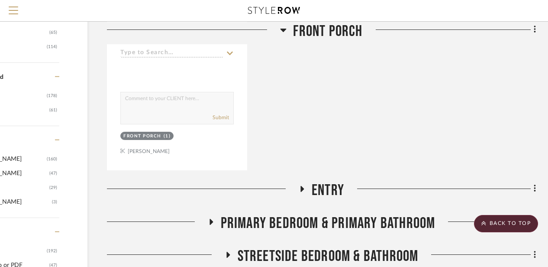
click at [302, 190] on icon at bounding box center [302, 189] width 3 height 6
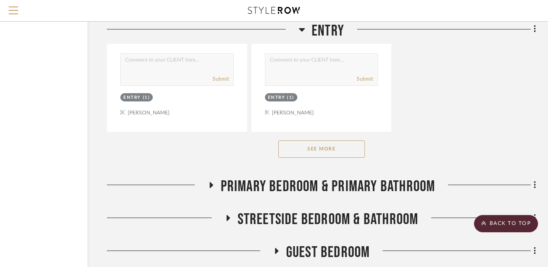
scroll to position [2075, 75]
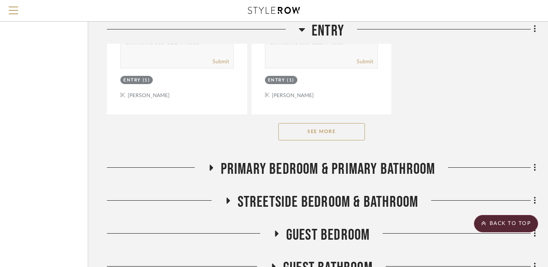
click at [308, 127] on button "See More" at bounding box center [322, 131] width 87 height 17
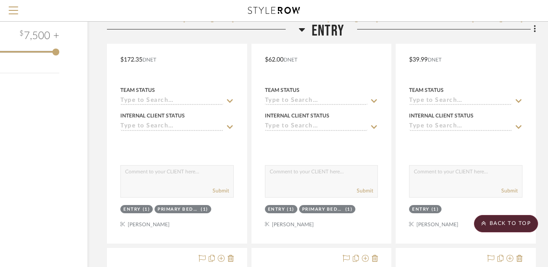
scroll to position [1182, 75]
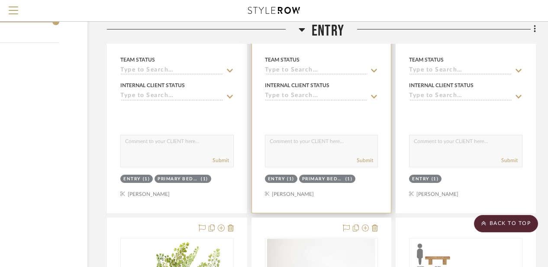
click at [287, 179] on div "(1)" at bounding box center [290, 179] width 7 height 6
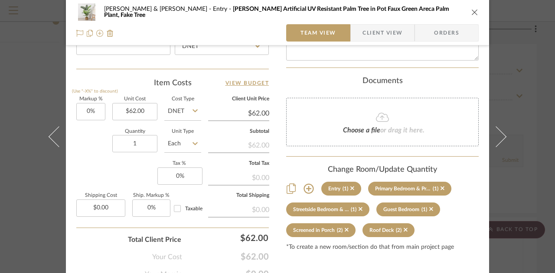
scroll to position [531, 0]
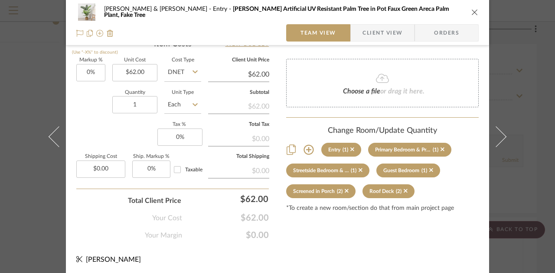
click at [305, 145] on icon at bounding box center [308, 150] width 10 height 10
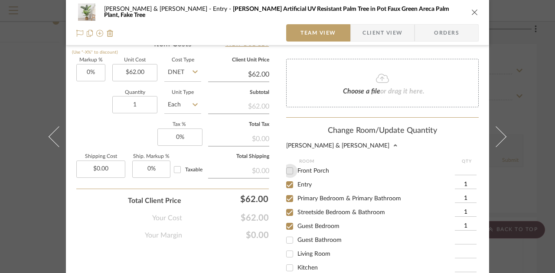
click at [285, 164] on input "Front Porch" at bounding box center [289, 171] width 14 height 14
checkbox input "true"
type input "1"
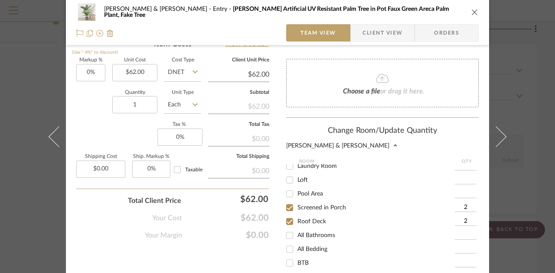
scroll to position [705, 0]
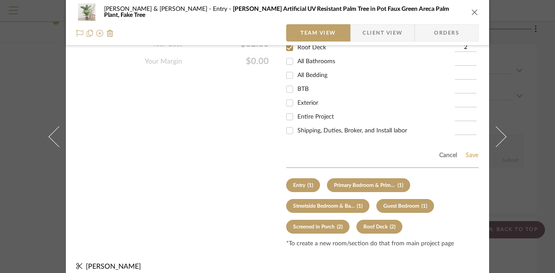
click at [473, 152] on button "Save" at bounding box center [471, 155] width 13 height 7
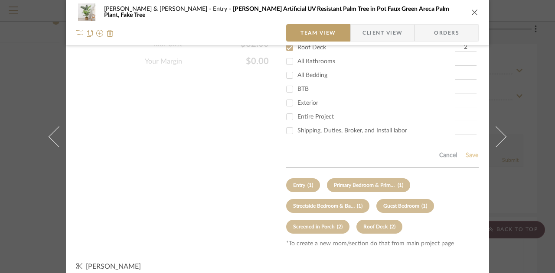
scroll to position [531, 0]
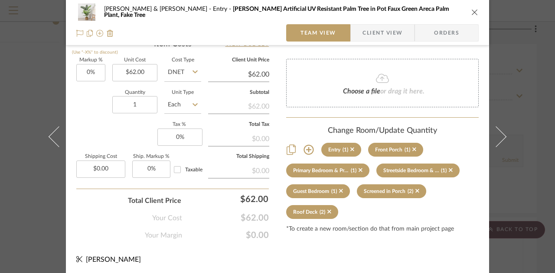
click at [471, 12] on icon "close" at bounding box center [474, 12] width 7 height 7
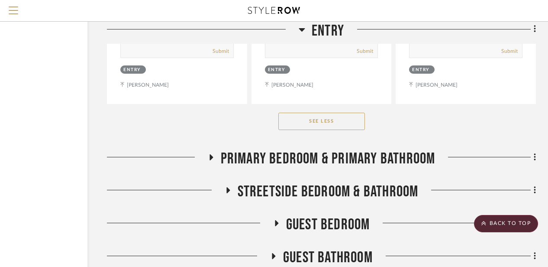
scroll to position [3639, 75]
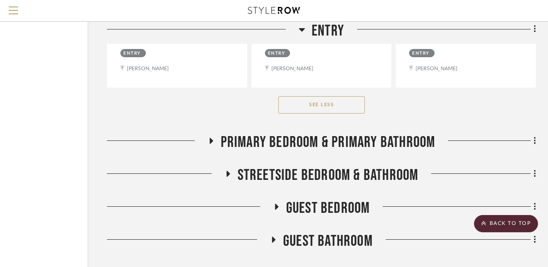
click at [213, 143] on icon at bounding box center [211, 140] width 10 height 6
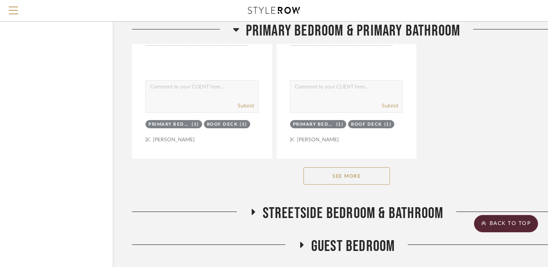
scroll to position [4807, 50]
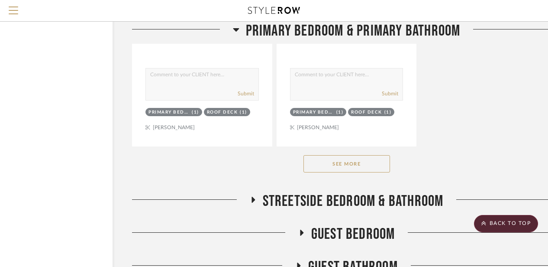
click at [317, 169] on button "See More" at bounding box center [347, 163] width 87 height 17
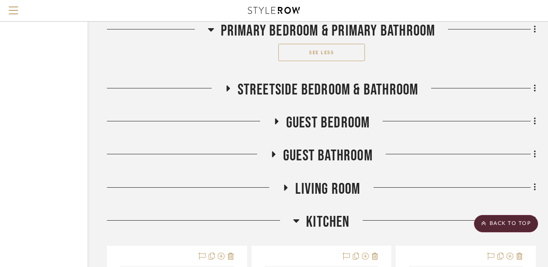
scroll to position [8762, 75]
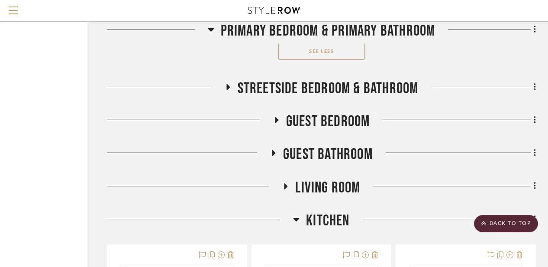
click at [227, 90] on icon at bounding box center [228, 87] width 3 height 6
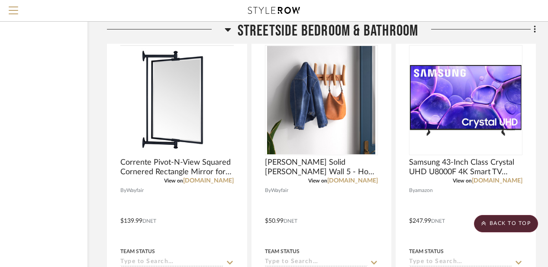
scroll to position [8851, 75]
